Goal: Task Accomplishment & Management: Use online tool/utility

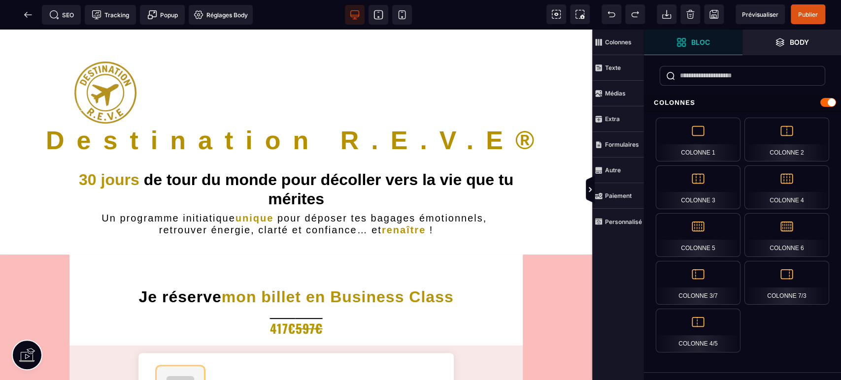
click at [751, 7] on span "Prévisualiser" at bounding box center [759, 14] width 49 height 20
click at [25, 14] on icon at bounding box center [27, 14] width 7 height 0
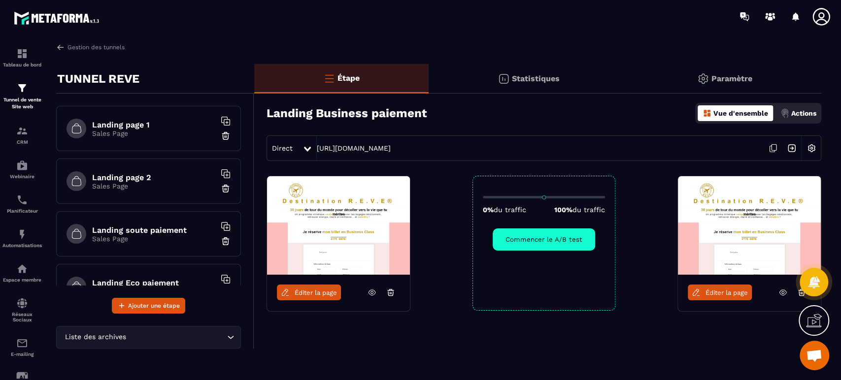
click at [24, 90] on img at bounding box center [22, 88] width 12 height 12
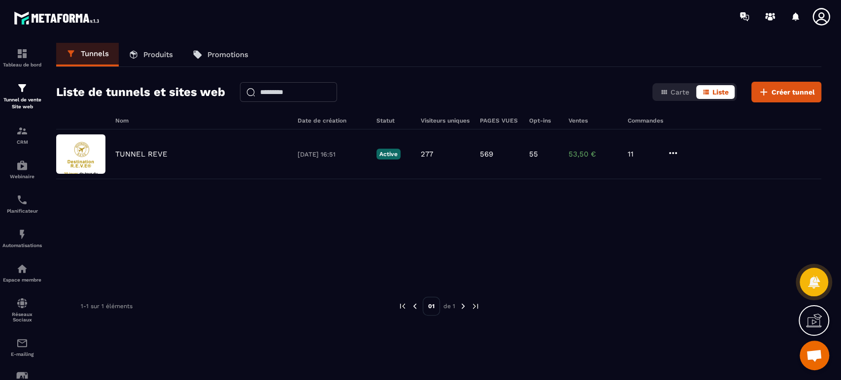
click at [160, 54] on p "Produits" at bounding box center [158, 54] width 30 height 9
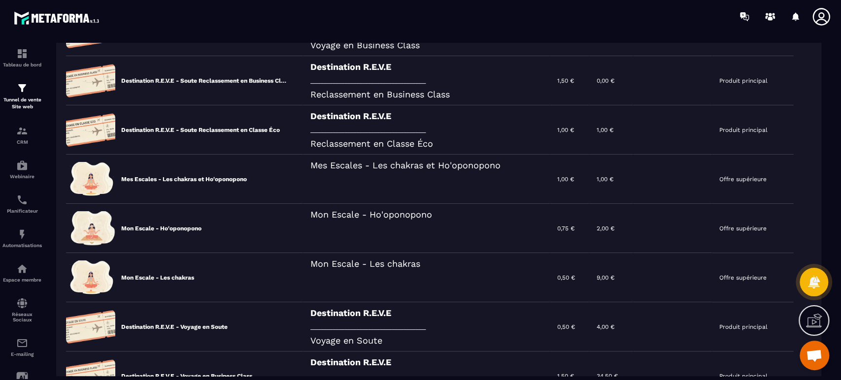
scroll to position [255, 0]
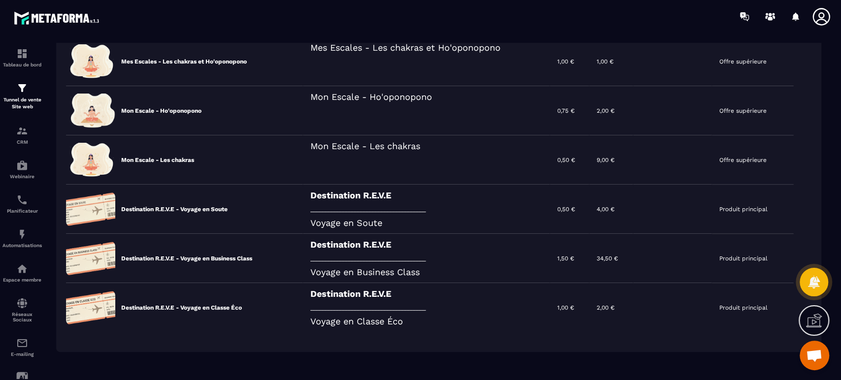
click at [311, 260] on div "Destination R.E.V.E _______________________________________ Voyage en Business …" at bounding box center [426, 258] width 247 height 49
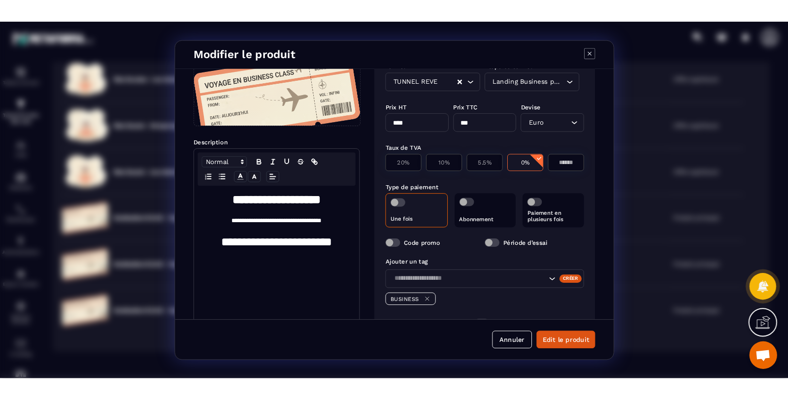
scroll to position [73, 0]
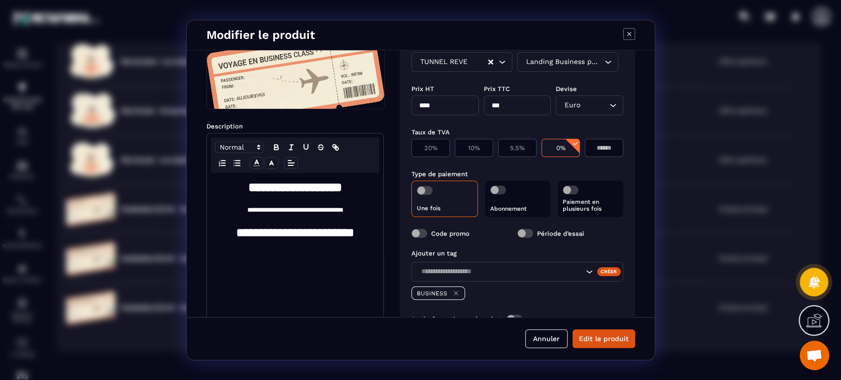
click at [455, 233] on label "Code promo" at bounding box center [450, 233] width 38 height 7
click at [425, 232] on span "Modal window" at bounding box center [419, 233] width 16 height 9
click at [605, 335] on button "Edit le produit" at bounding box center [603, 338] width 63 height 19
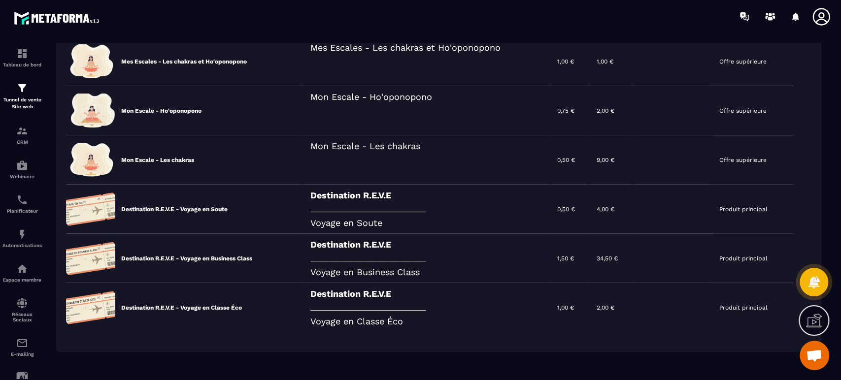
click at [30, 62] on p "Tableau de bord" at bounding box center [21, 64] width 39 height 5
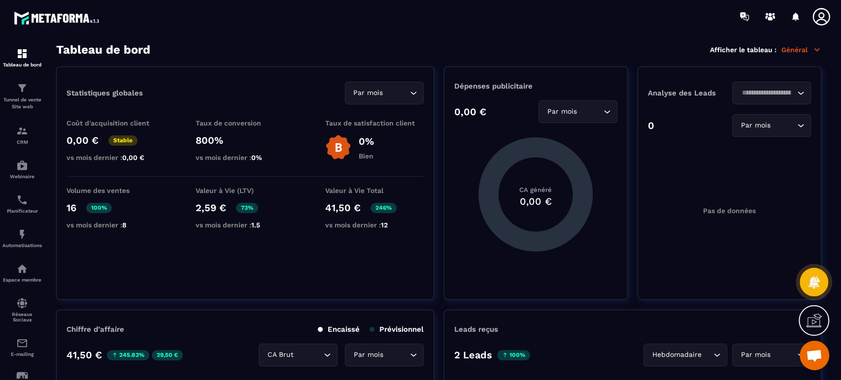
click at [27, 145] on p "CRM" at bounding box center [21, 141] width 39 height 5
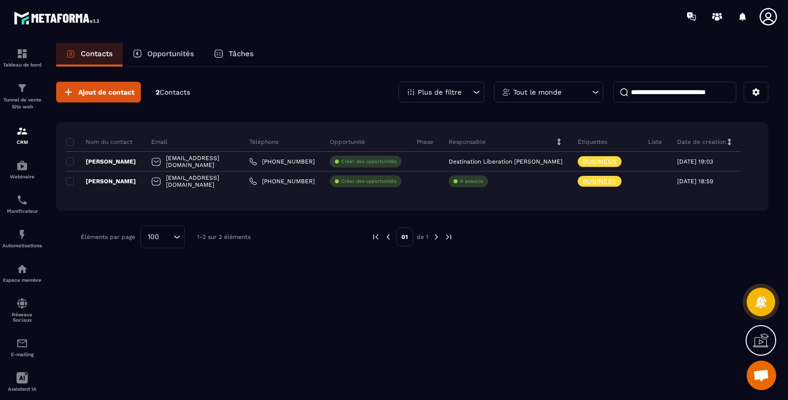
click at [20, 104] on p "Tunnel de vente Site web" at bounding box center [21, 104] width 39 height 14
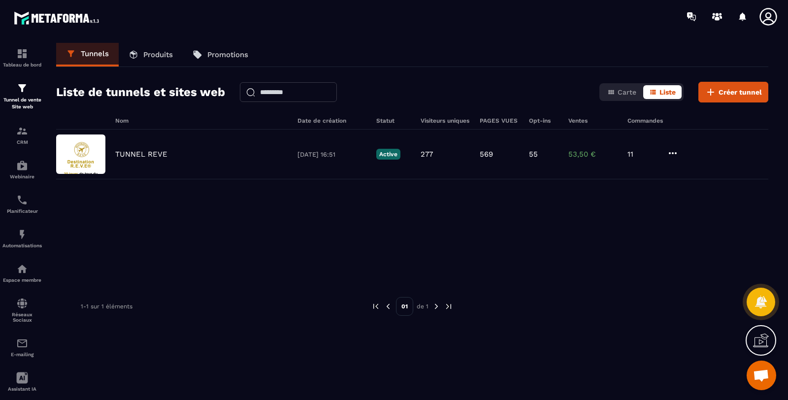
click at [150, 147] on div "TUNNEL REVE [DATE] 16:51 Active 277 569 55 53,50 € 11" at bounding box center [412, 155] width 712 height 50
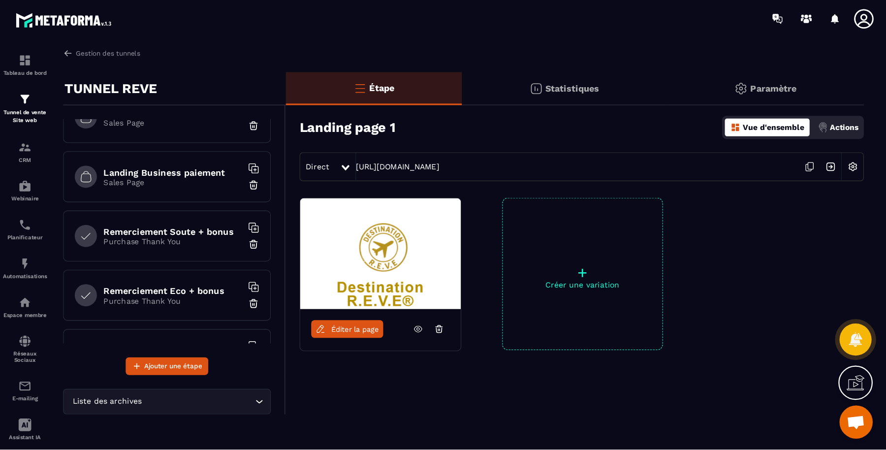
scroll to position [146, 0]
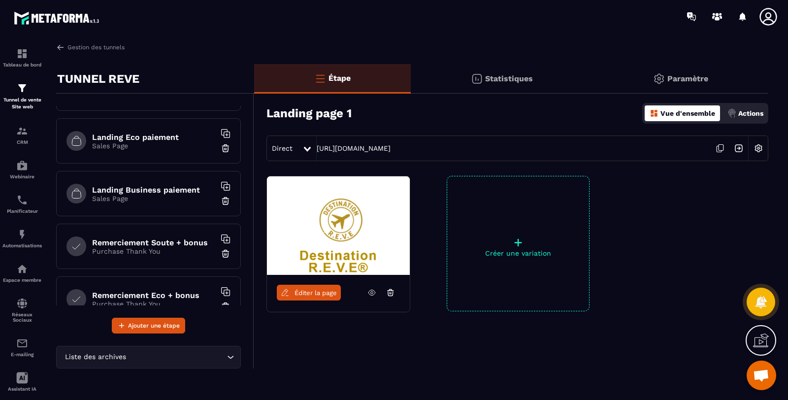
click at [172, 178] on div "Landing Business paiement Sales Page" at bounding box center [148, 193] width 185 height 45
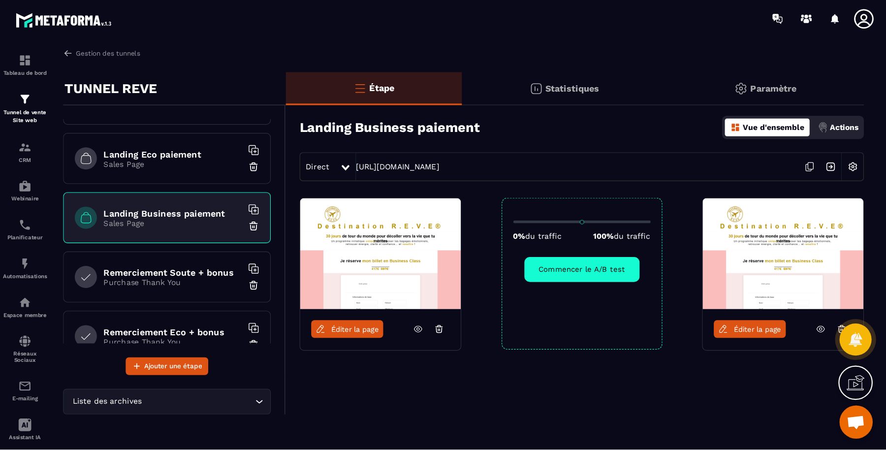
scroll to position [146, 0]
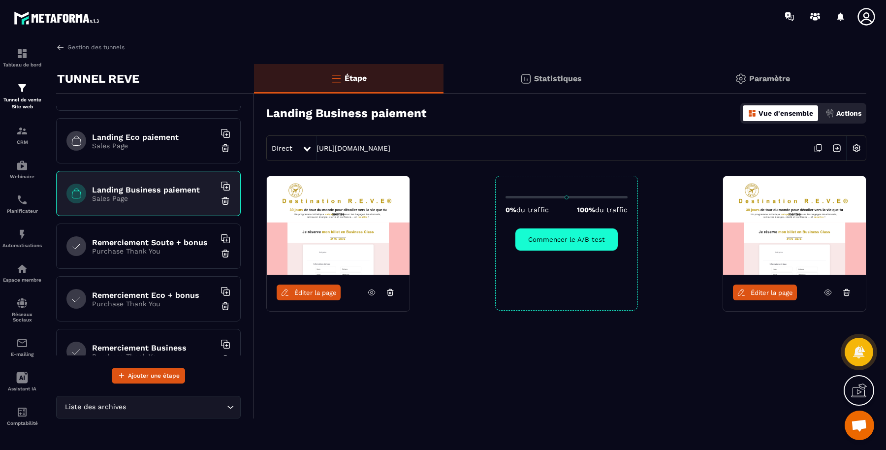
click at [840, 293] on icon at bounding box center [847, 292] width 9 height 9
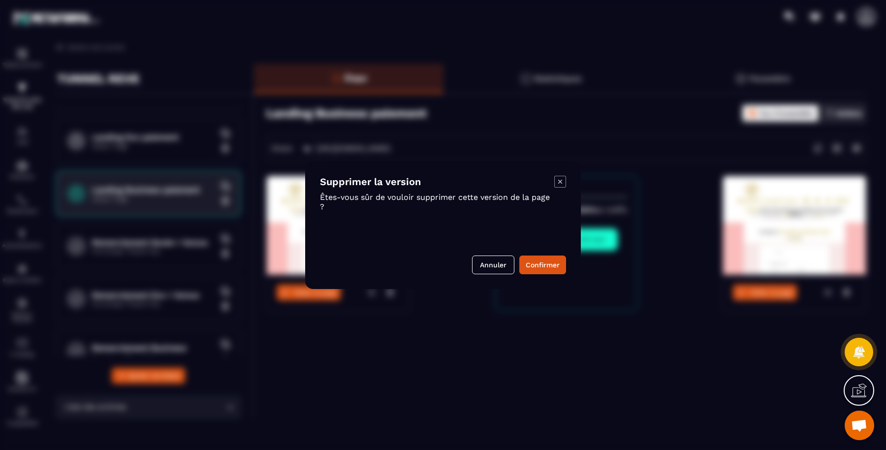
click at [554, 265] on button "Confirmer" at bounding box center [543, 265] width 47 height 19
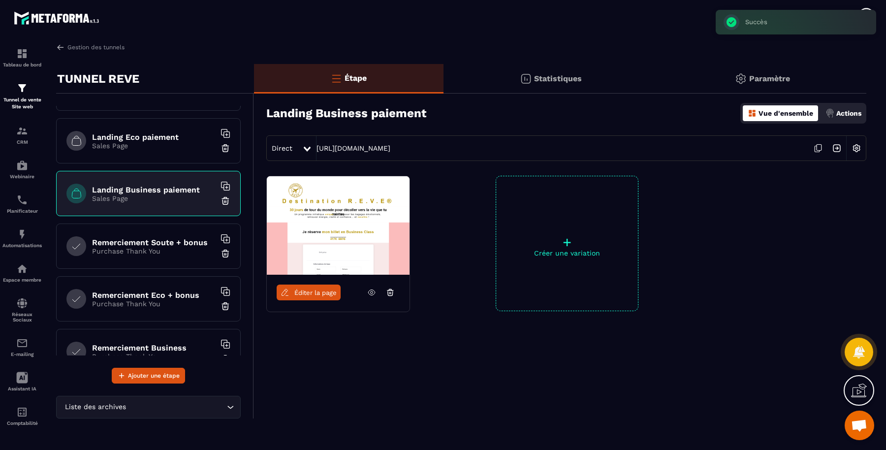
click at [310, 290] on span "Éditer la page" at bounding box center [315, 292] width 42 height 7
